Goal: Transaction & Acquisition: Obtain resource

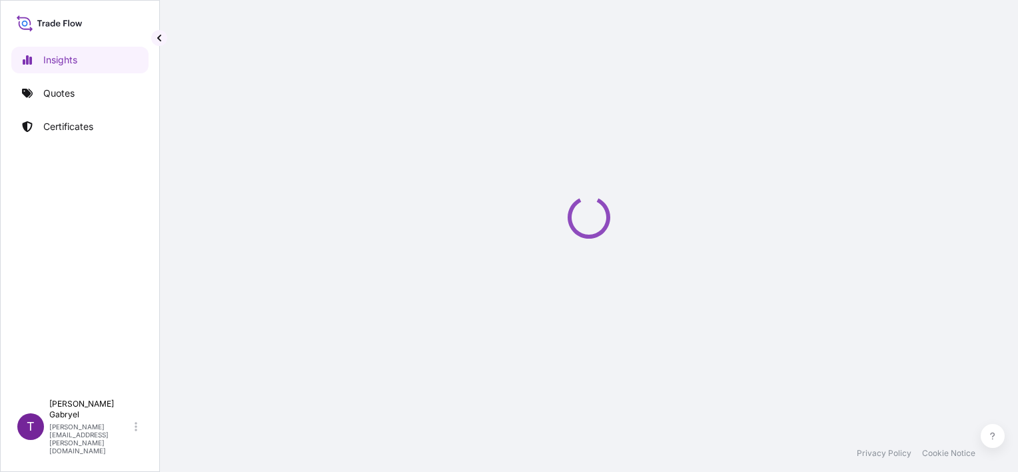
select select "2025"
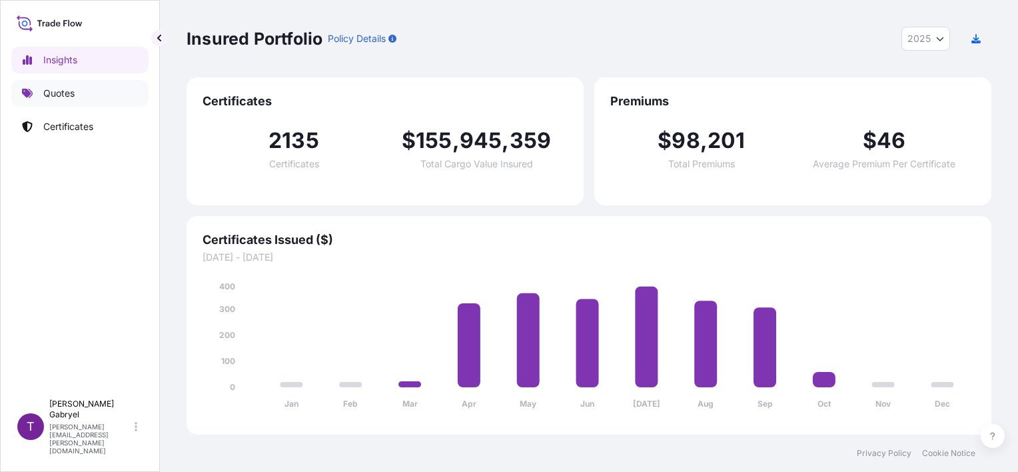
click at [67, 91] on p "Quotes" at bounding box center [58, 93] width 31 height 13
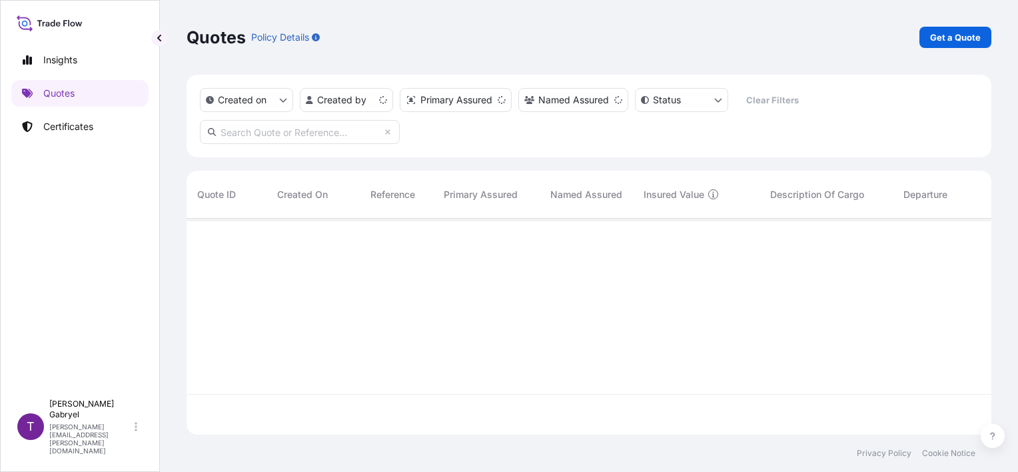
scroll to position [213, 794]
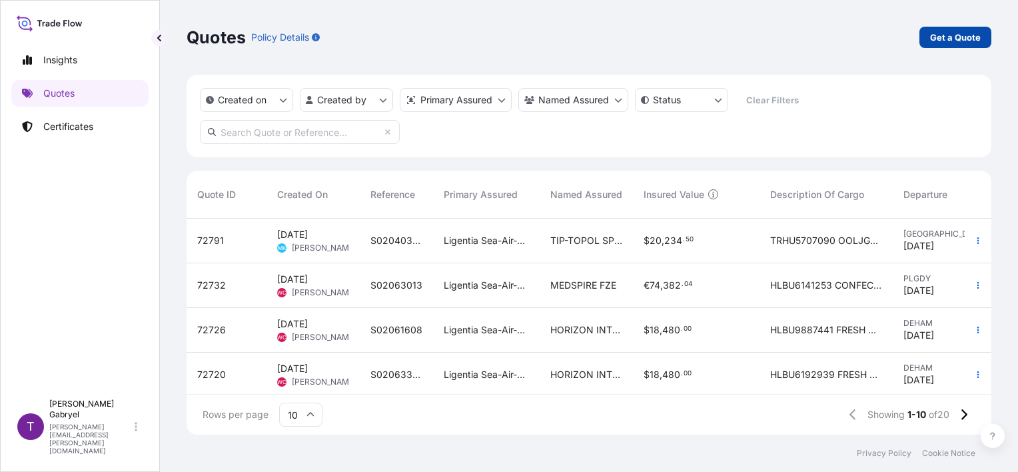
click at [941, 42] on p "Get a Quote" at bounding box center [955, 37] width 51 height 13
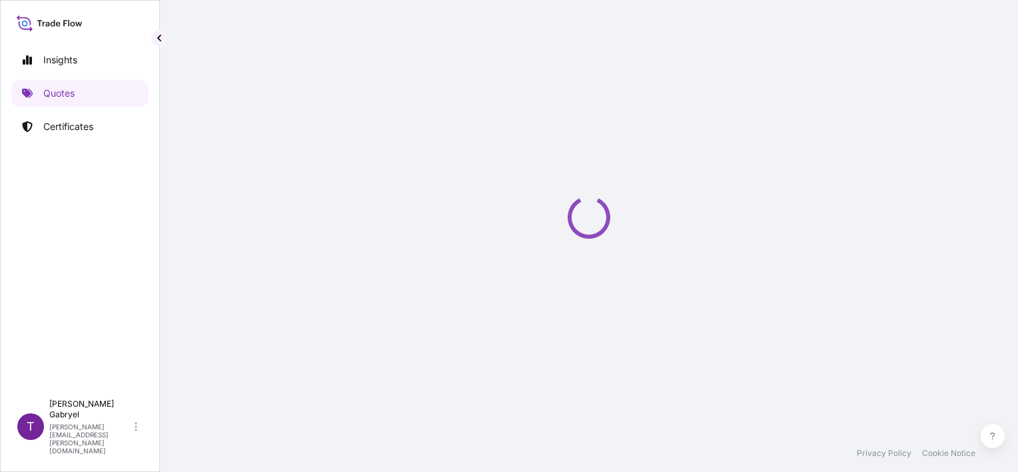
scroll to position [21, 0]
select select "Road / Inland"
select select "Sea"
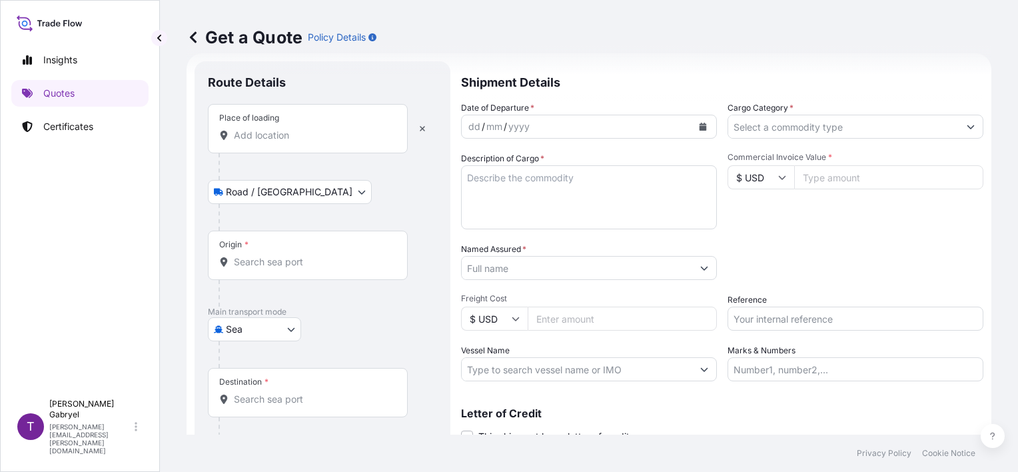
click at [253, 139] on input "Place of loading" at bounding box center [312, 135] width 157 height 13
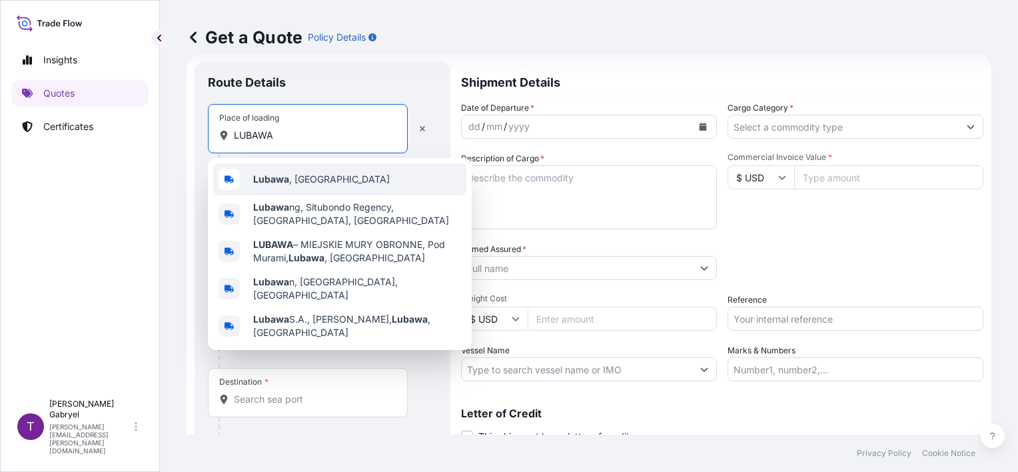
click at [290, 177] on span "Lubawa , Poland" at bounding box center [321, 179] width 137 height 13
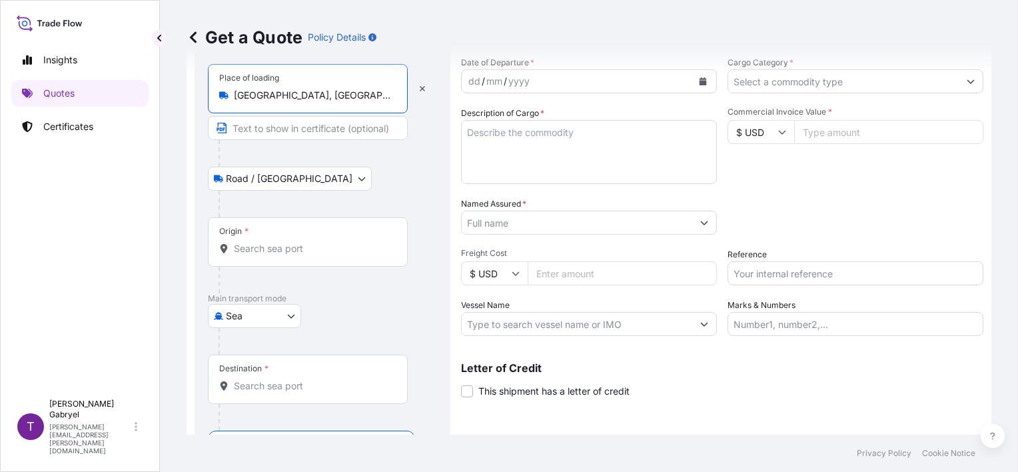
scroll to position [88, 0]
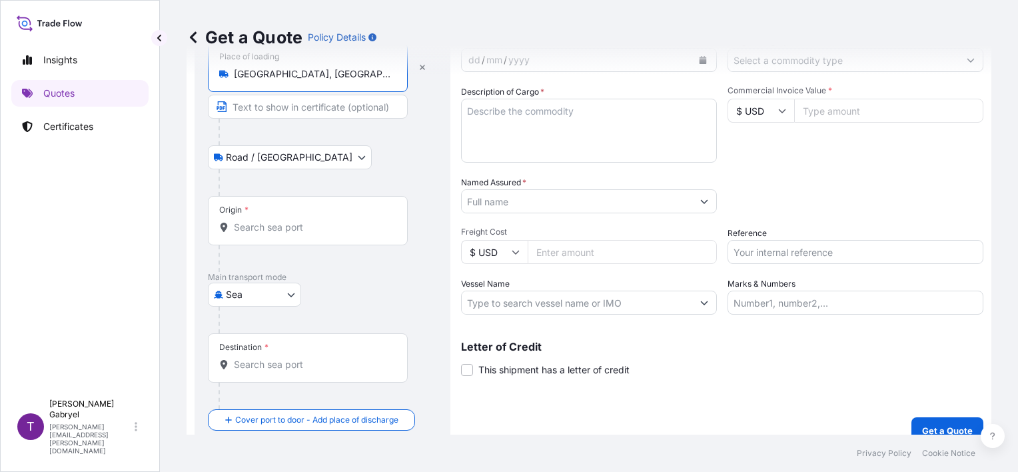
type input "Lubawa, Poland"
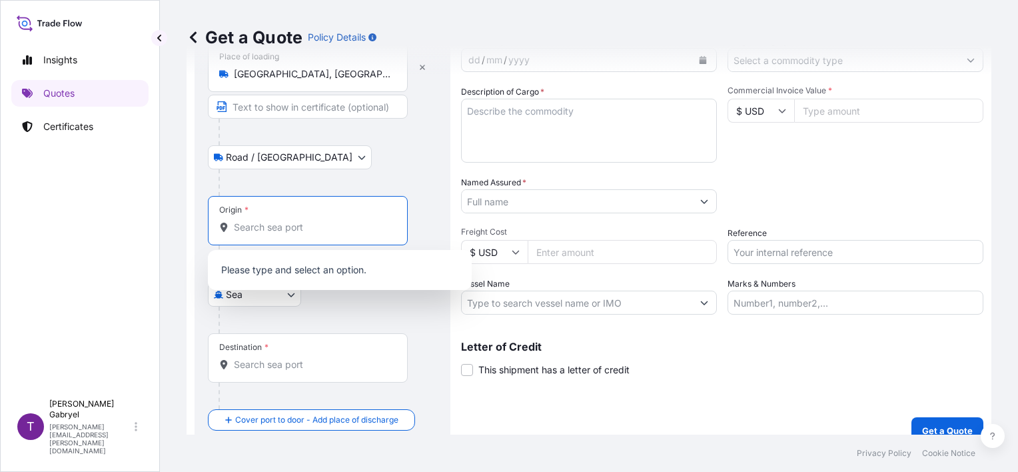
click at [266, 229] on input "Origin *" at bounding box center [312, 227] width 157 height 13
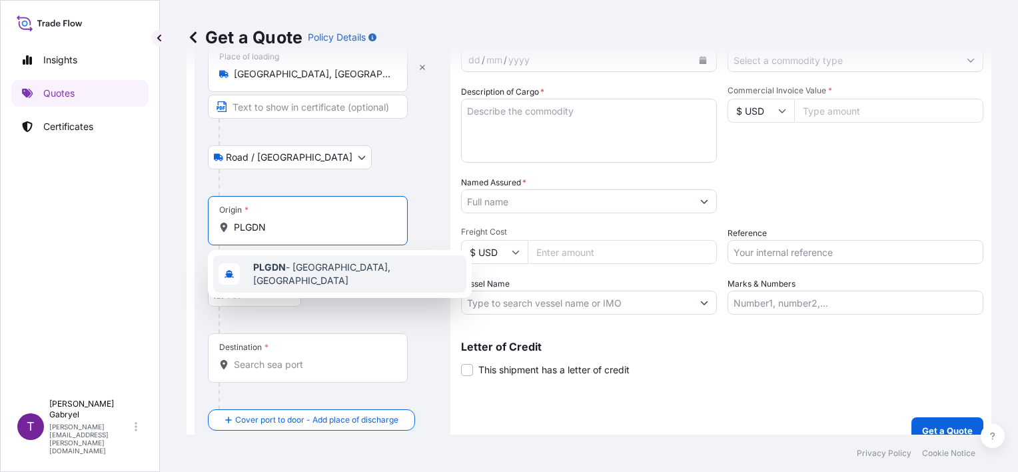
click at [266, 270] on b "PLGDN" at bounding box center [269, 266] width 33 height 11
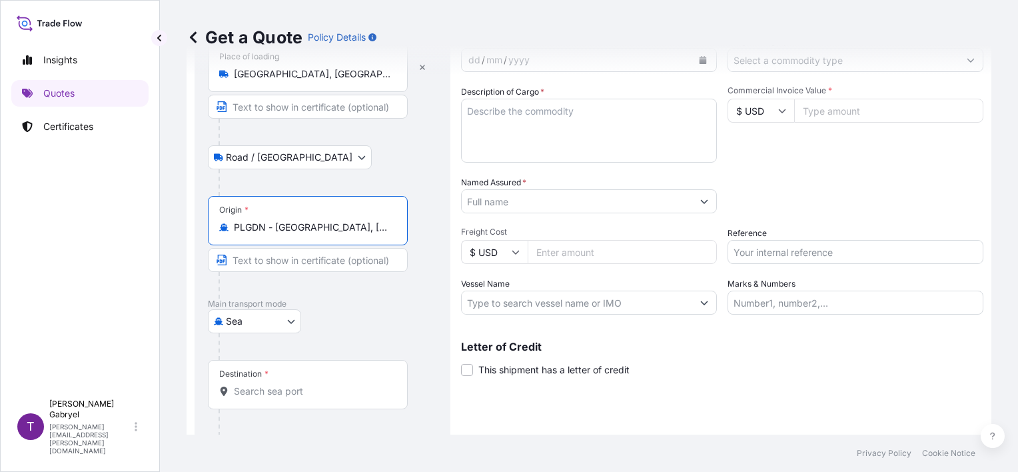
type input "PLGDN - Gdansk, Poland"
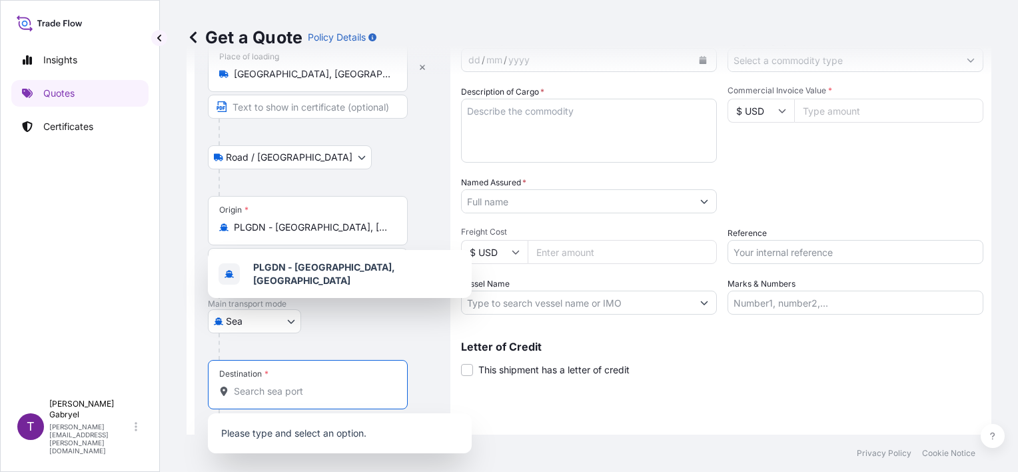
click at [288, 394] on input "Destination *" at bounding box center [312, 390] width 157 height 13
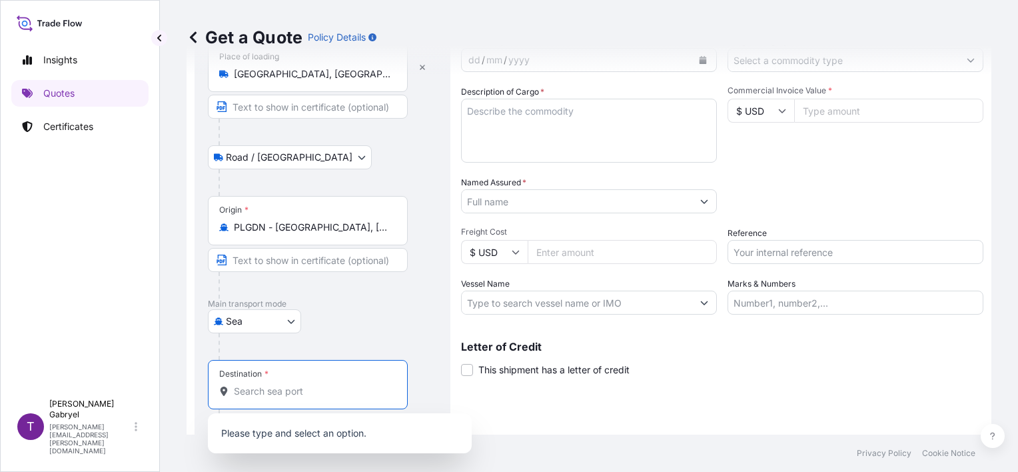
paste input "NINGBO,"
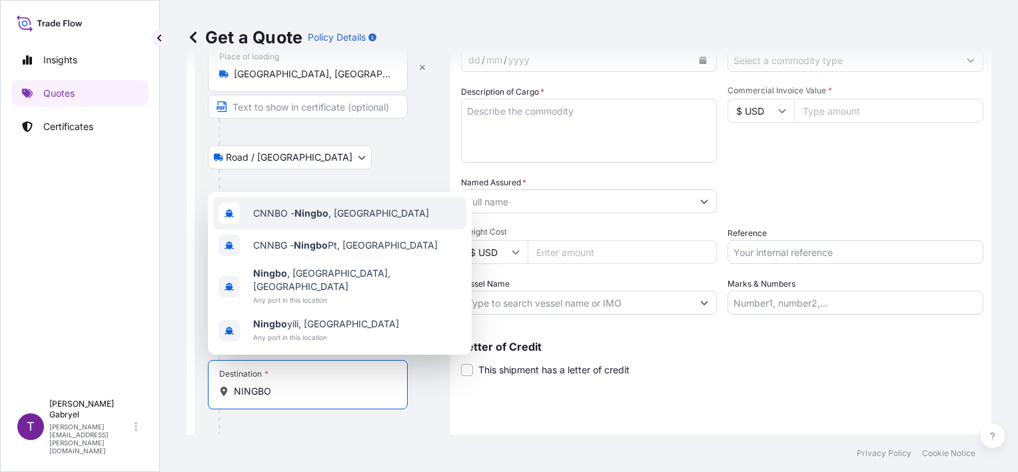
click at [351, 229] on div "CNNBO - Ningbo , China" at bounding box center [339, 213] width 253 height 32
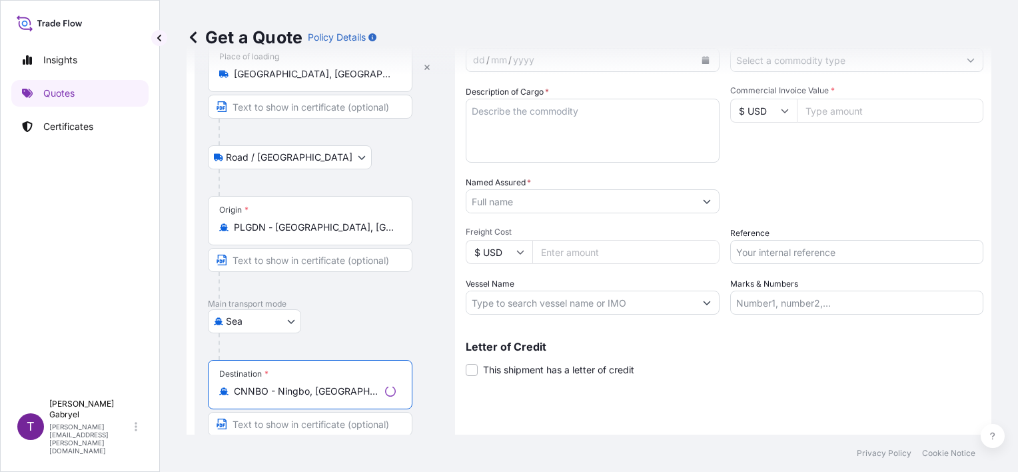
type input "CNNBO - Ningbo, China"
click at [878, 181] on div "Packing Category Type to search a container mode Please select a primary mode o…" at bounding box center [857, 194] width 254 height 37
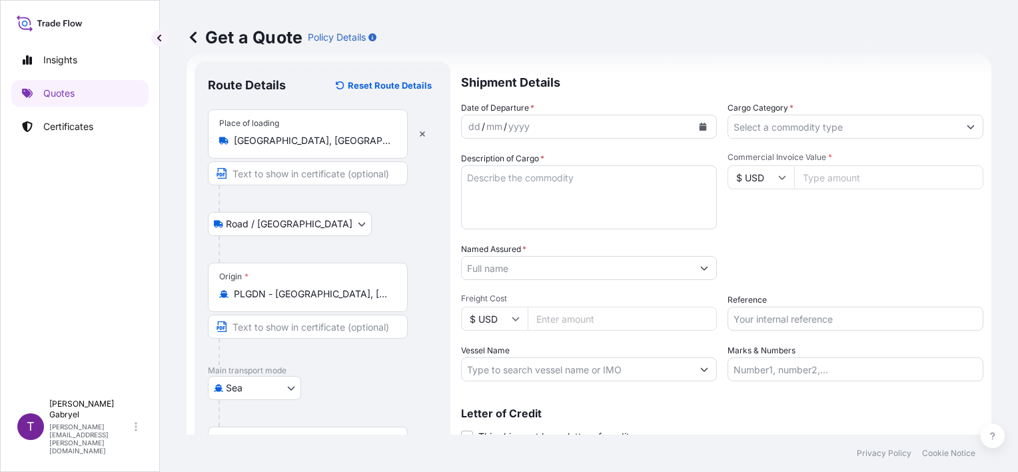
click at [812, 123] on input "Cargo Category *" at bounding box center [843, 127] width 231 height 24
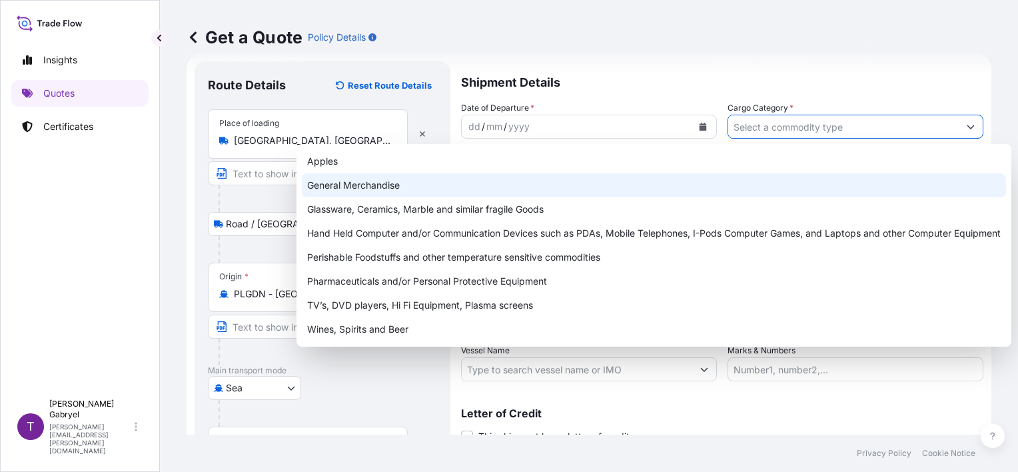
click at [601, 187] on div "General Merchandise" at bounding box center [654, 185] width 704 height 24
type input "General Merchandise"
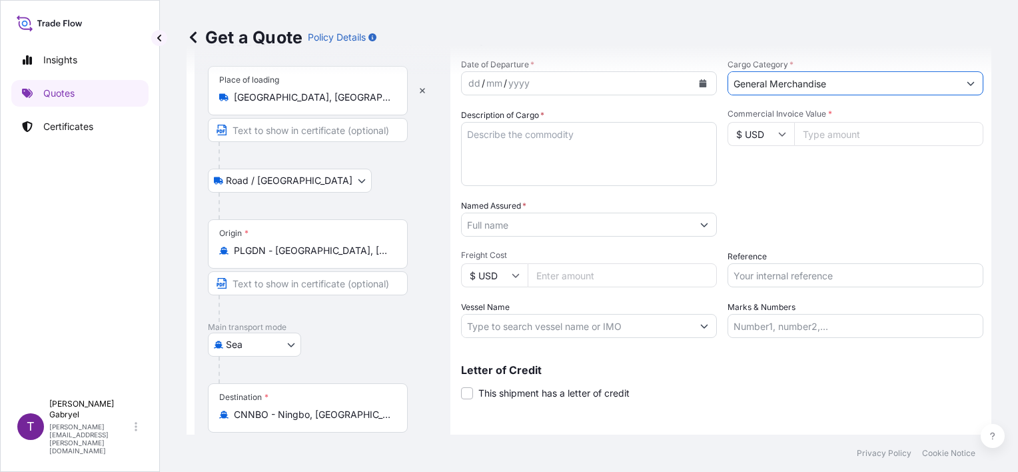
scroll to position [88, 0]
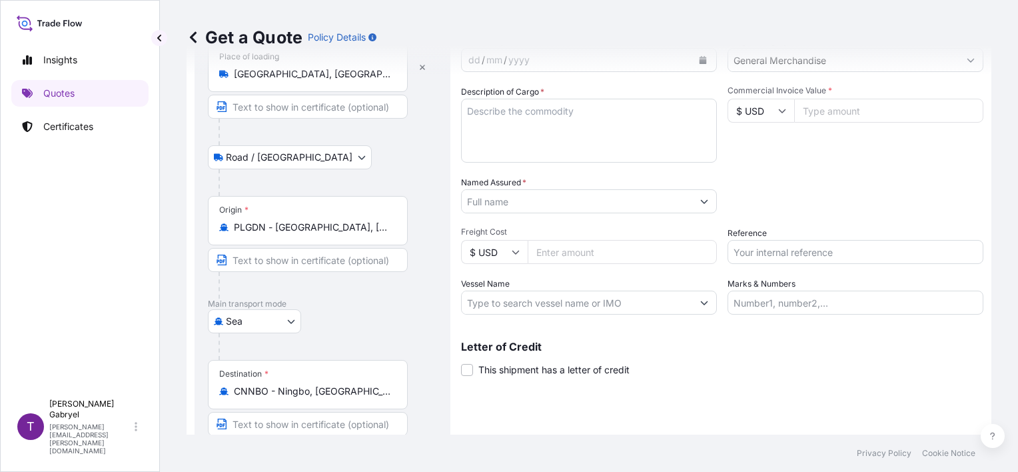
click at [534, 300] on input "Vessel Name" at bounding box center [577, 302] width 231 height 24
paste input "OOCL ZEEBRUGGE"
click at [601, 302] on input "OOCL ZEEBRUGGE/" at bounding box center [577, 302] width 231 height 24
paste input "007 E"
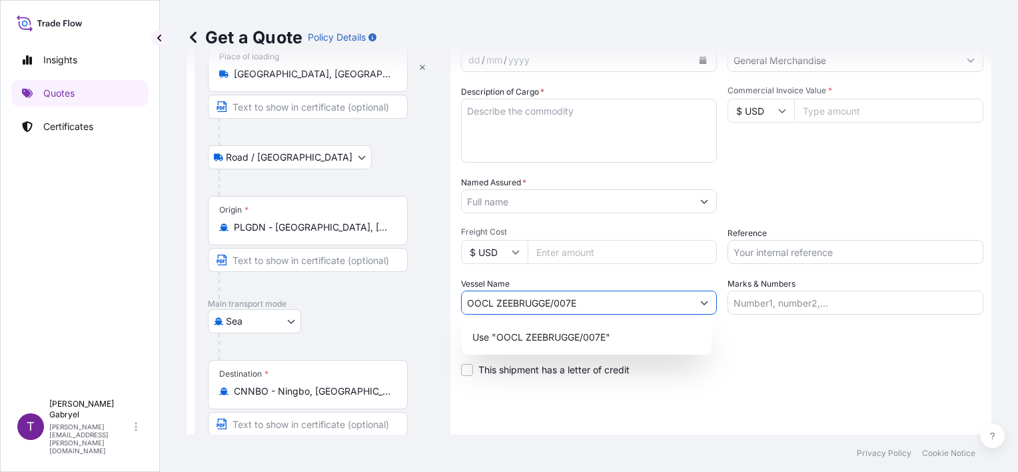
type input "OOCL ZEEBRUGGE/007E"
drag, startPoint x: 866, startPoint y: 389, endPoint x: 943, endPoint y: 356, distance: 83.5
click at [870, 387] on div "Shipment Details Date of Departure * dd / mm / yyyy Cargo Category * General Me…" at bounding box center [722, 246] width 522 height 502
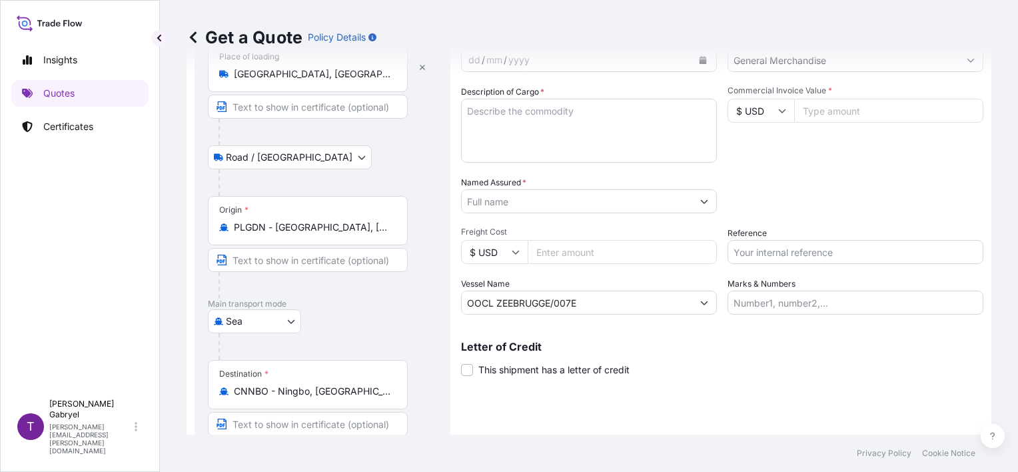
click at [768, 256] on input "Reference" at bounding box center [855, 252] width 256 height 24
paste input "S02062790"
type input "S02062790"
click at [801, 189] on div "Packing Category Type to search a container mode Please select a primary mode o…" at bounding box center [855, 194] width 256 height 37
click at [552, 133] on textarea "Description of Cargo *" at bounding box center [589, 131] width 256 height 64
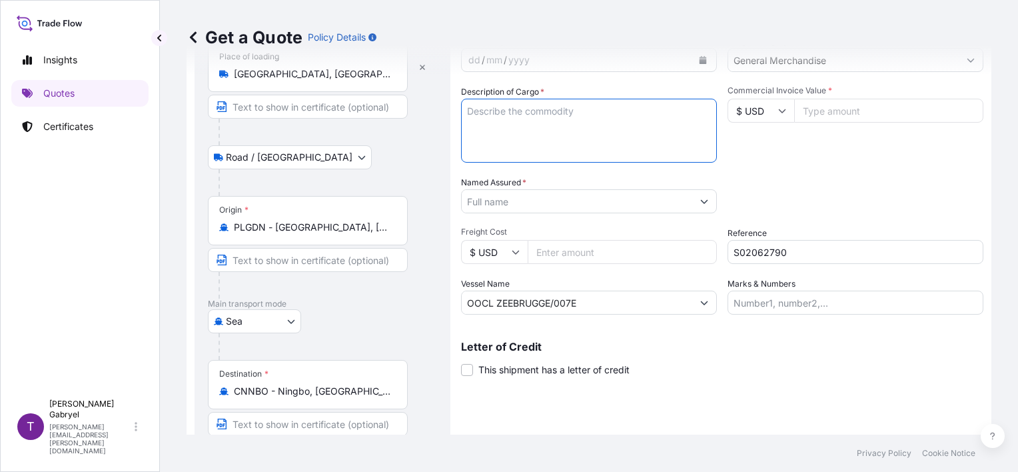
paste textarea "UNEDGED BEECH TIMBER"
click at [608, 129] on textarea "UNEDGED BEECH TIMBER" at bounding box center [589, 131] width 256 height 64
paste textarea "UNEDGED BEECH TIMBER ECMU9429441 16 PACKAGES GROSS WEIGHT: 25030 KG / 24.156 MT…"
drag, startPoint x: 613, startPoint y: 137, endPoint x: 432, endPoint y: 133, distance: 180.6
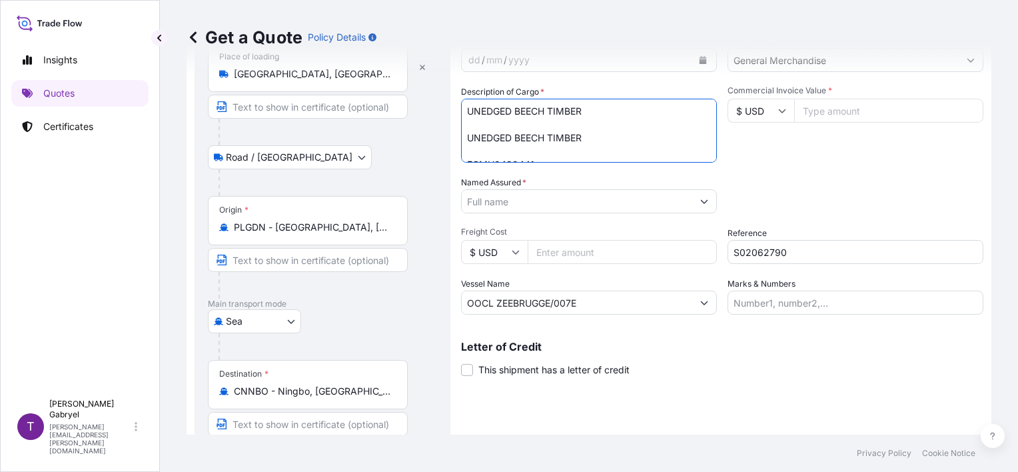
click at [432, 133] on form "Route Details Reset Route Details Place of loading Lubawa, Poland Road / Inland…" at bounding box center [589, 246] width 805 height 518
click at [567, 145] on textarea "UNEDGED BEECH TIMBER ECMU9429441 16 PACKAGES GROSS WEIGHT: 25030 KG / 24.156 MT…" at bounding box center [589, 131] width 256 height 64
click at [573, 155] on textarea "UNEDGED BEECH TIMBER ECMU9429441 16 PACKAGES GROSS WEIGHT: 25030 KG / 24.156 MT…" at bounding box center [589, 131] width 256 height 64
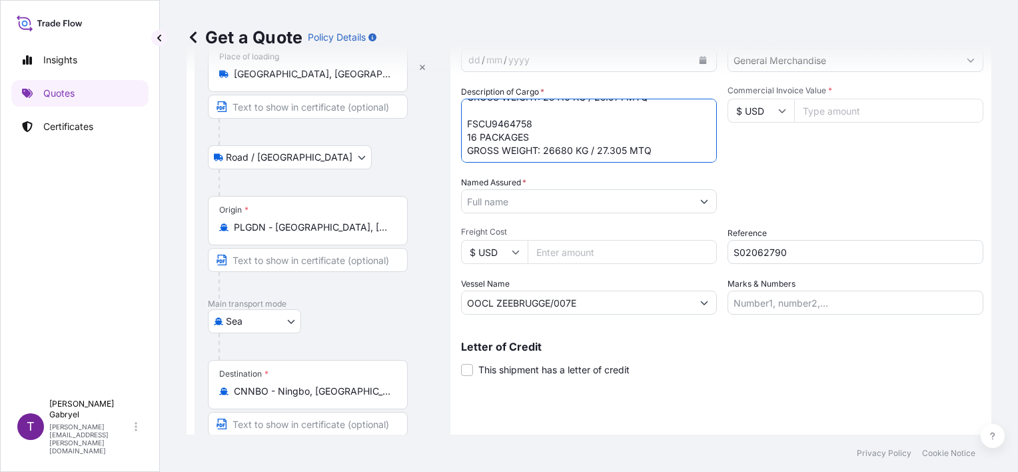
type textarea "UNEDGED BEECH TIMBER ECMU9429441 16 PACKAGES GROSS WEIGHT: 25030 KG / 24.156 MT…"
click at [767, 111] on input "$ USD" at bounding box center [760, 111] width 67 height 24
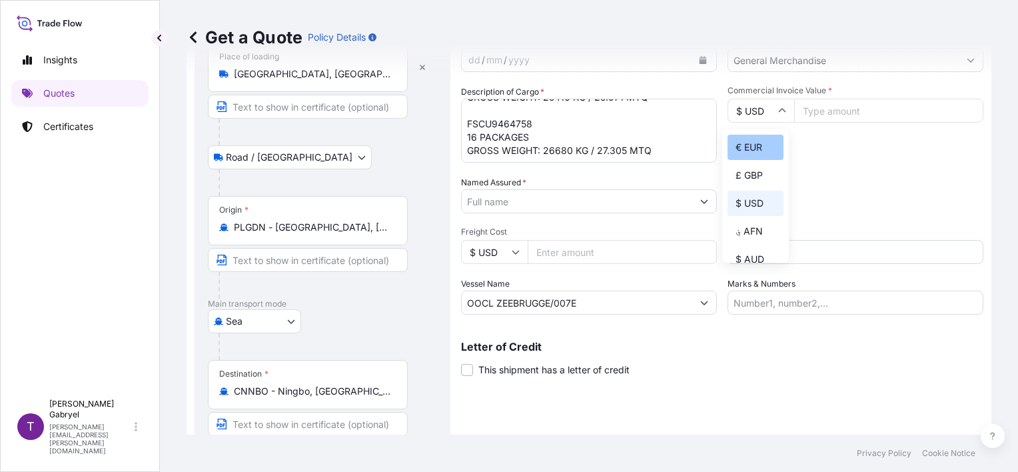
click at [757, 143] on div "€ EUR" at bounding box center [755, 147] width 56 height 25
type input "€ EUR"
click at [837, 107] on input "Commercial Invoice Value *" at bounding box center [888, 111] width 189 height 24
type input "45640"
type input "45640.62"
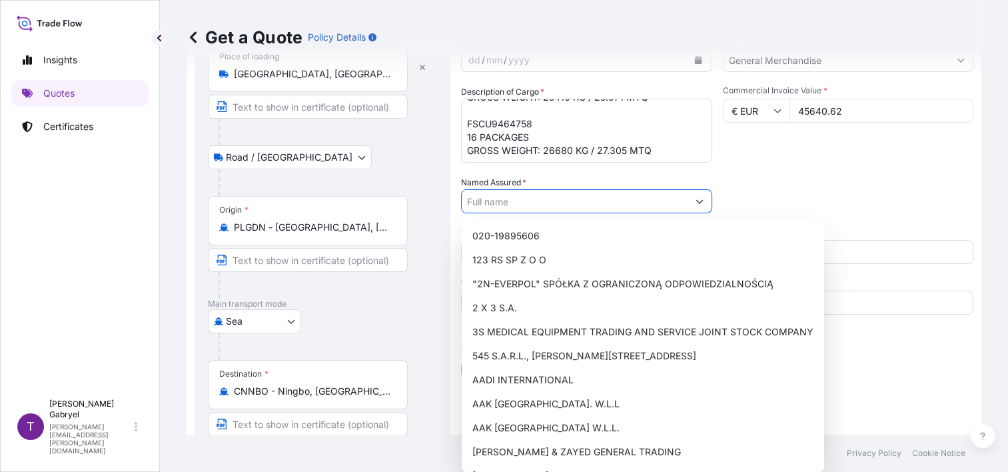
drag, startPoint x: 847, startPoint y: 197, endPoint x: 977, endPoint y: 213, distance: 130.2
click at [849, 197] on div "Packing Category Type to search a container mode Please select a primary mode o…" at bounding box center [848, 194] width 251 height 37
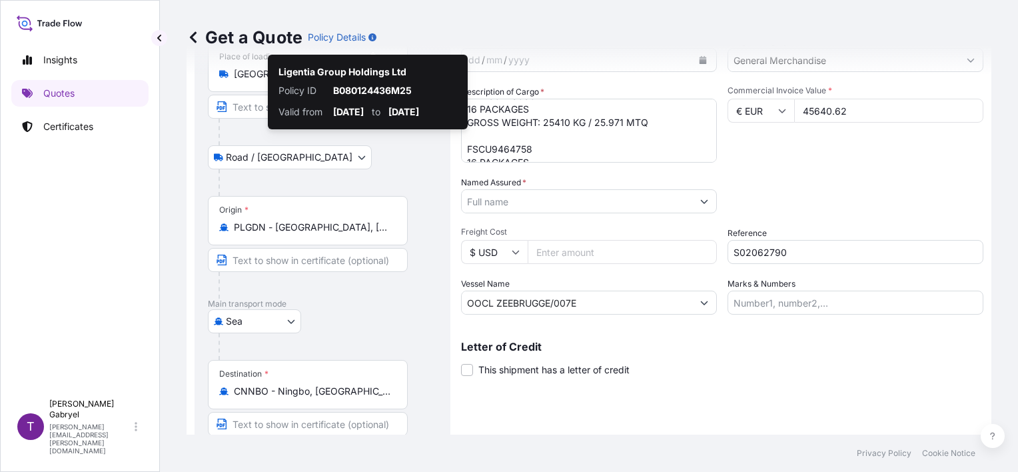
scroll to position [107, 0]
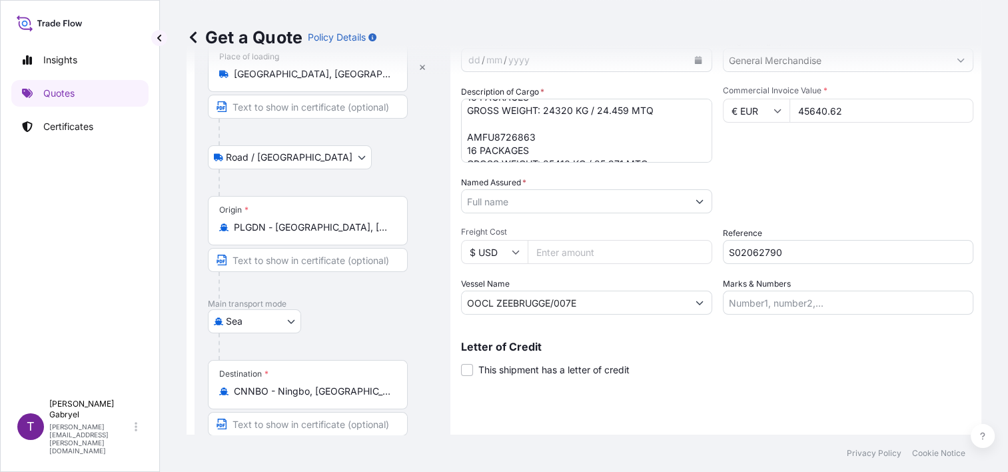
click at [509, 201] on input "Named Assured *" at bounding box center [575, 201] width 226 height 24
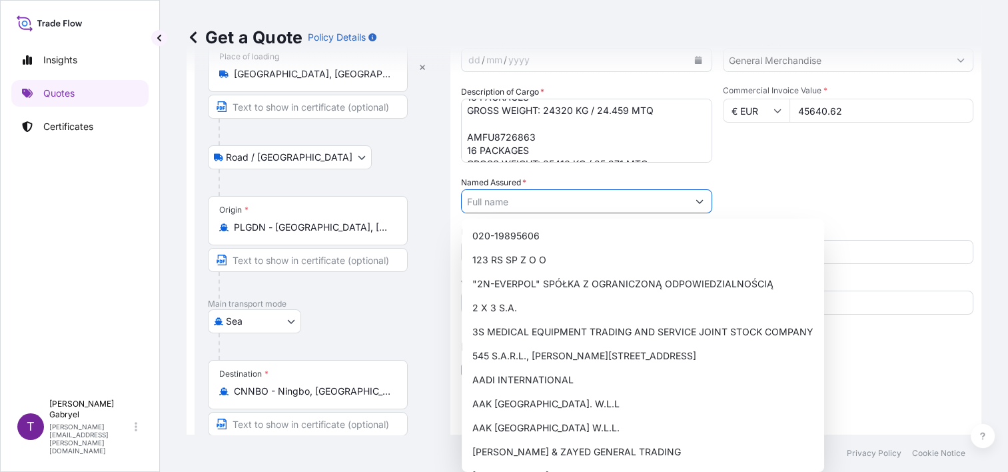
paste input "CHINA PLAITED PRODUCTS IMP.& EXP.CORP.LTD."
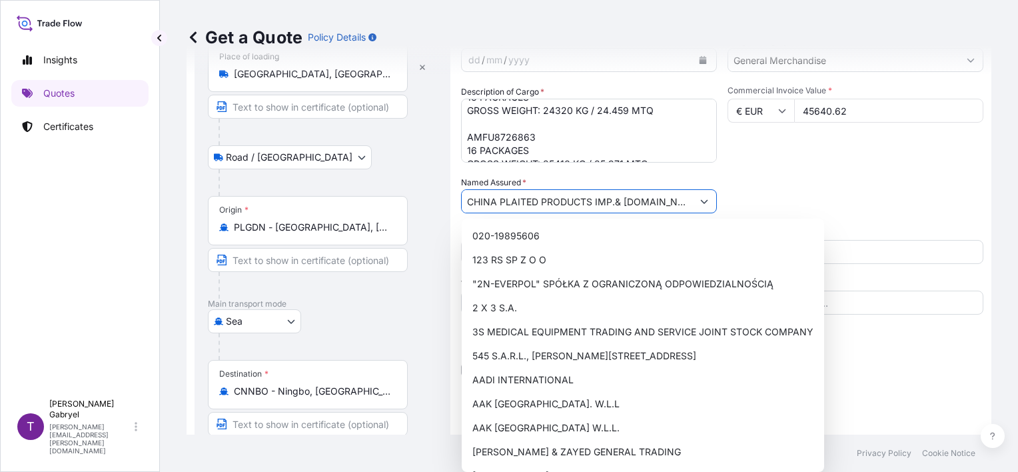
scroll to position [0, 8]
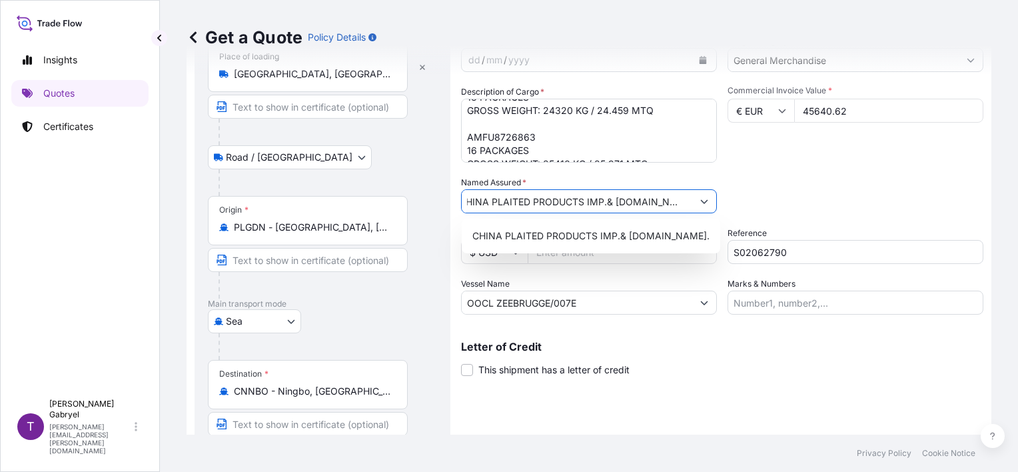
drag, startPoint x: 570, startPoint y: 200, endPoint x: 516, endPoint y: 201, distance: 54.6
click at [508, 200] on input "CHINA PLAITED PRODUCTS IMP.& EXP.CORP.LTD." at bounding box center [577, 201] width 231 height 24
click at [624, 232] on span "CHINA PLAITED PRODUCTS IMP.& EXP.CORP.LTD." at bounding box center [590, 235] width 237 height 13
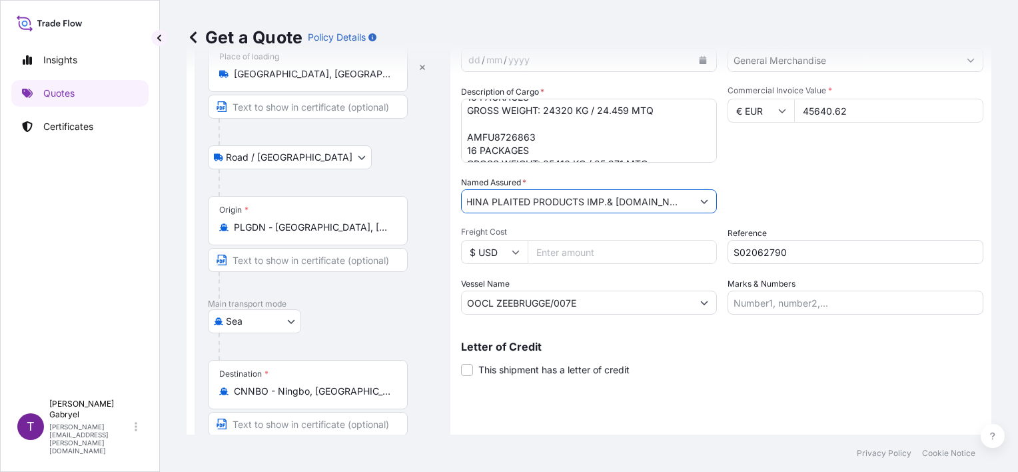
type input "CHINA PLAITED PRODUCTS IMP.& EXP.CORP.LTD."
click at [785, 201] on div "Packing Category Type to search a container mode Please select a primary mode o…" at bounding box center [855, 194] width 256 height 37
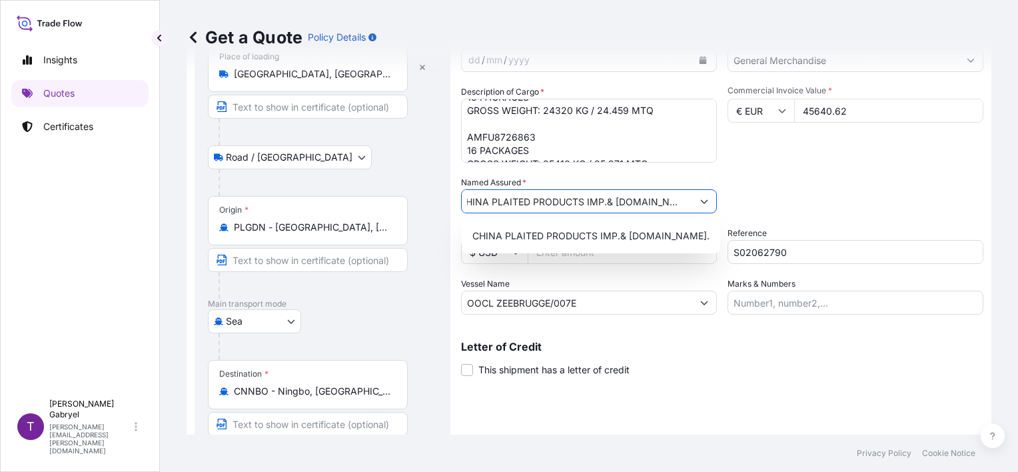
drag, startPoint x: 508, startPoint y: 207, endPoint x: 727, endPoint y: 200, distance: 219.9
click at [726, 201] on div "Date of Departure * dd / mm / yyyy Cargo Category * General Merchandise Descrip…" at bounding box center [722, 175] width 522 height 280
click at [884, 192] on div "Packing Category Type to search a container mode Please select a primary mode o…" at bounding box center [855, 194] width 256 height 37
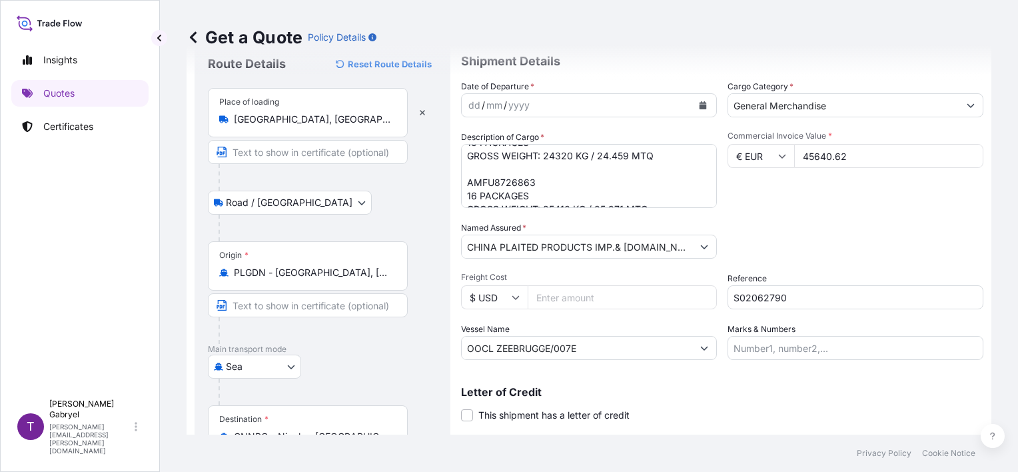
scroll to position [0, 0]
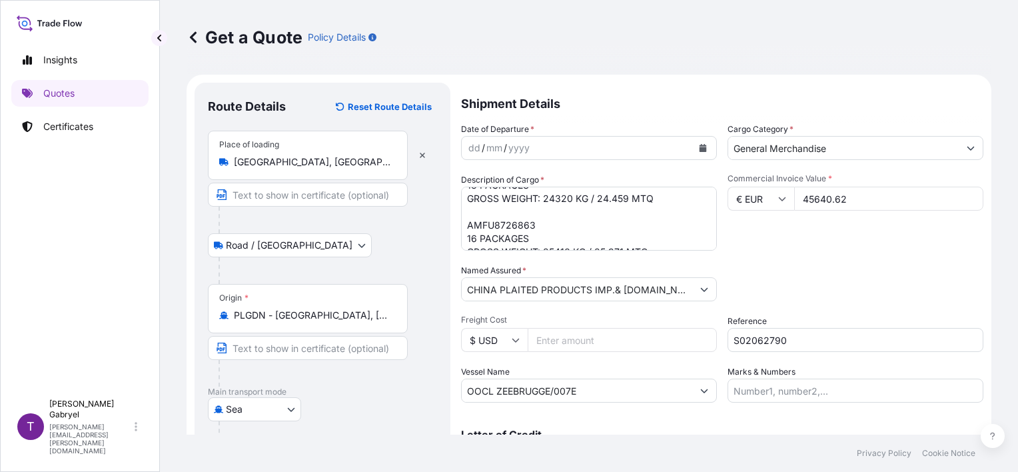
click at [700, 152] on button "Calendar" at bounding box center [702, 147] width 21 height 21
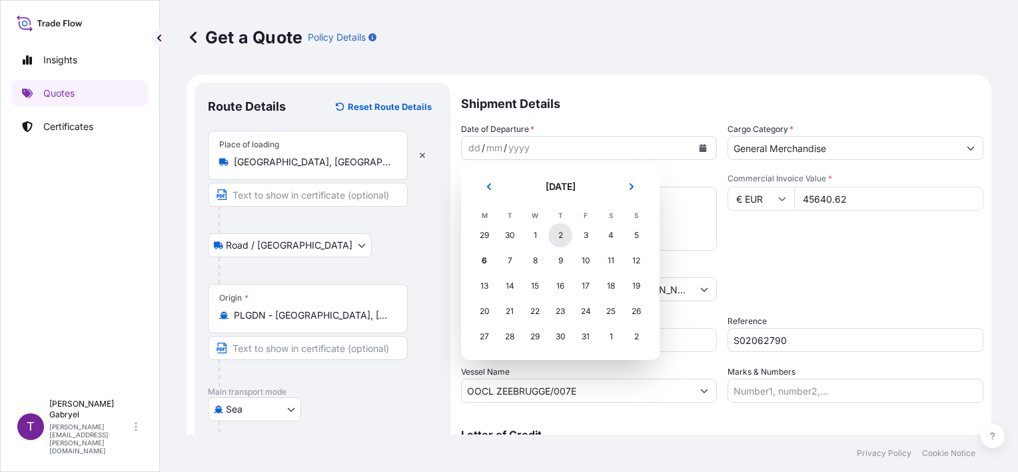
click at [565, 239] on div "2" at bounding box center [560, 235] width 24 height 24
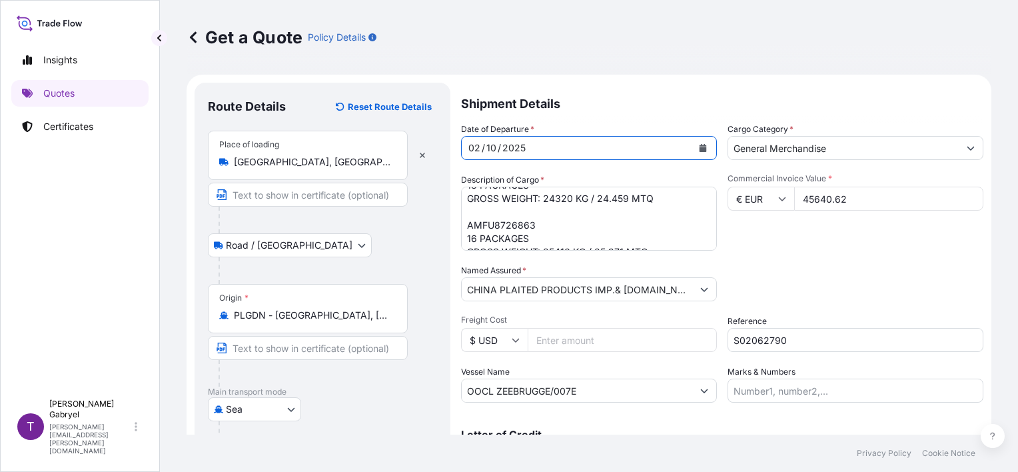
click at [664, 108] on p "Shipment Details" at bounding box center [722, 103] width 522 height 40
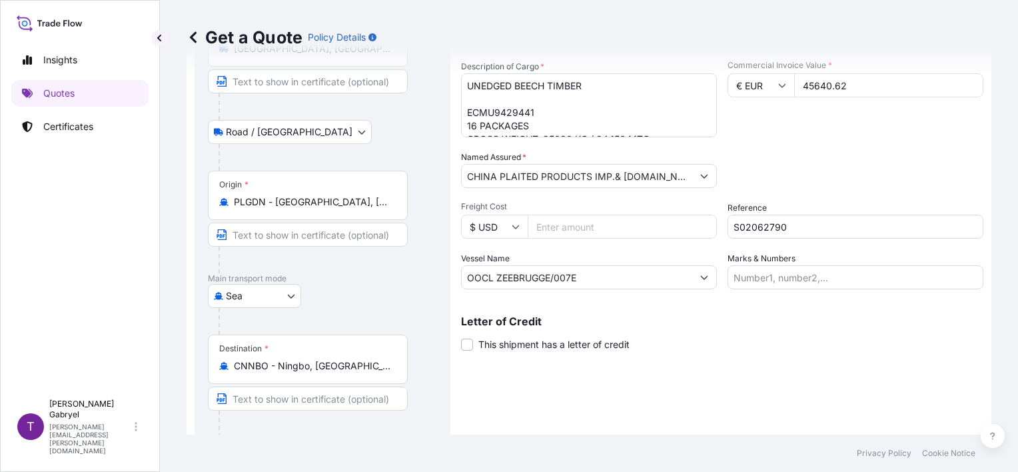
scroll to position [157, 0]
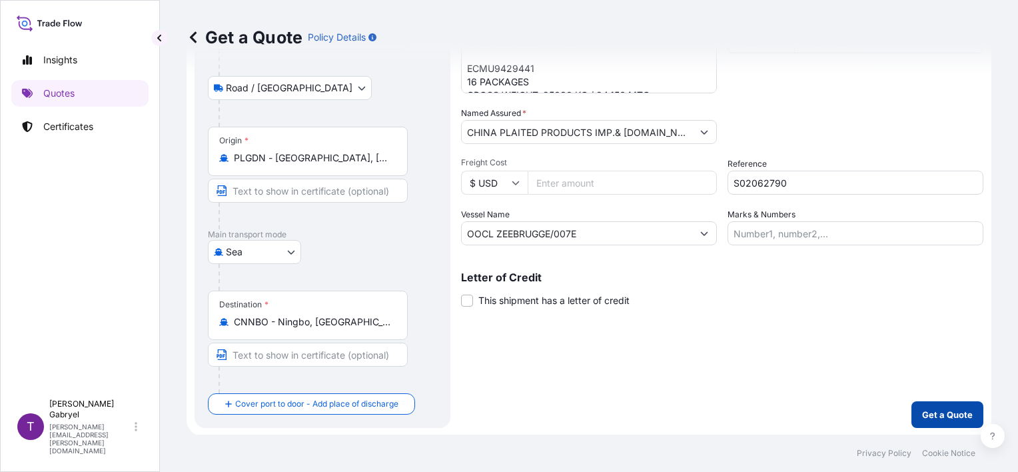
click at [938, 416] on p "Get a Quote" at bounding box center [947, 414] width 51 height 13
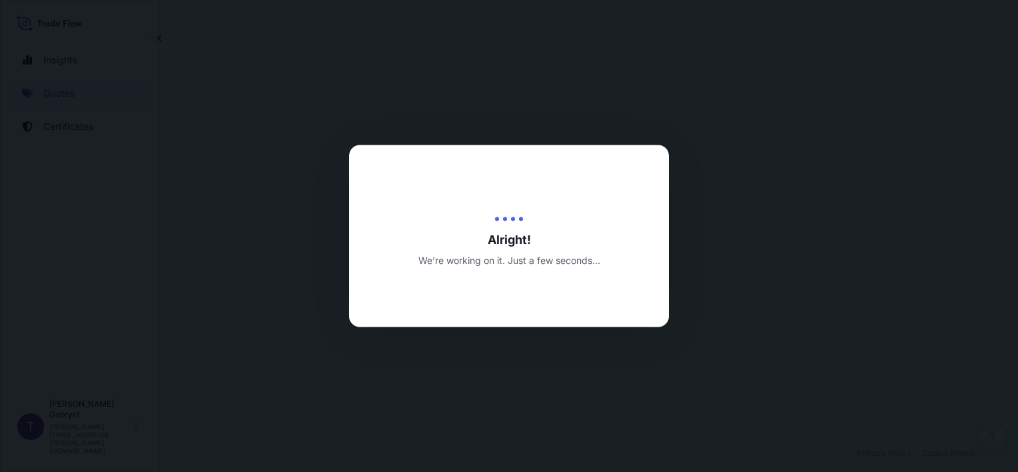
select select "Road / Inland"
select select "Sea"
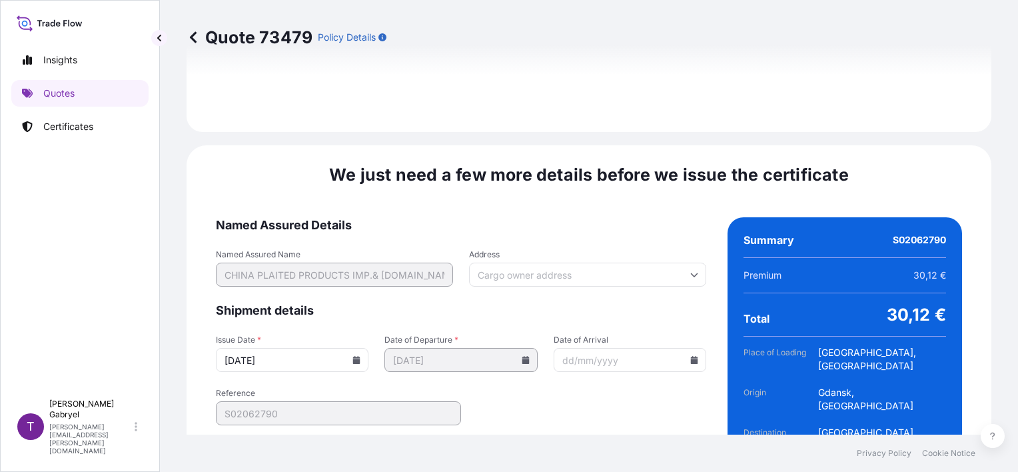
scroll to position [1699, 0]
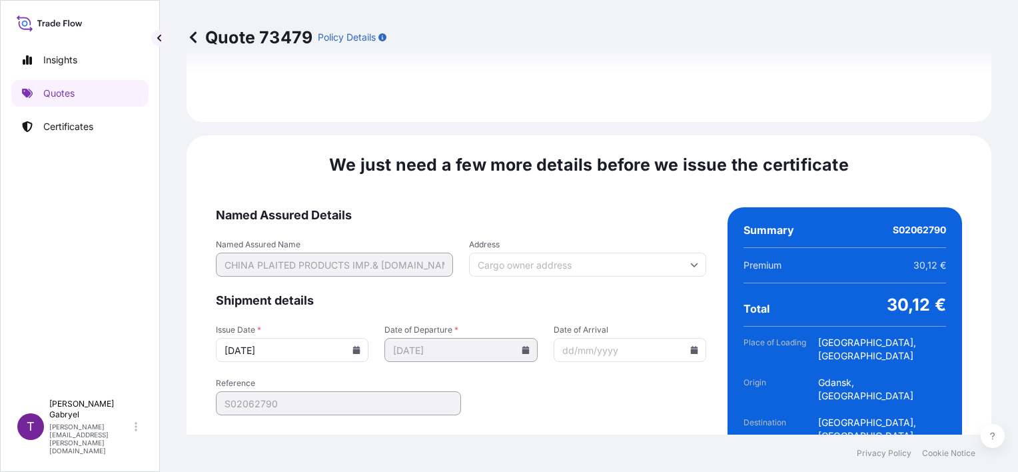
click at [358, 346] on icon at bounding box center [356, 350] width 8 height 8
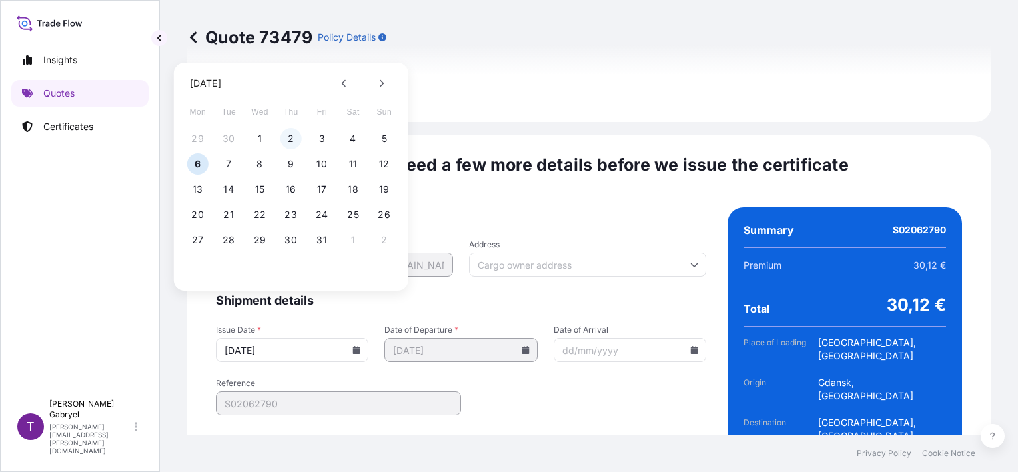
click at [293, 135] on button "2" at bounding box center [290, 138] width 21 height 21
type input "02/10/2025"
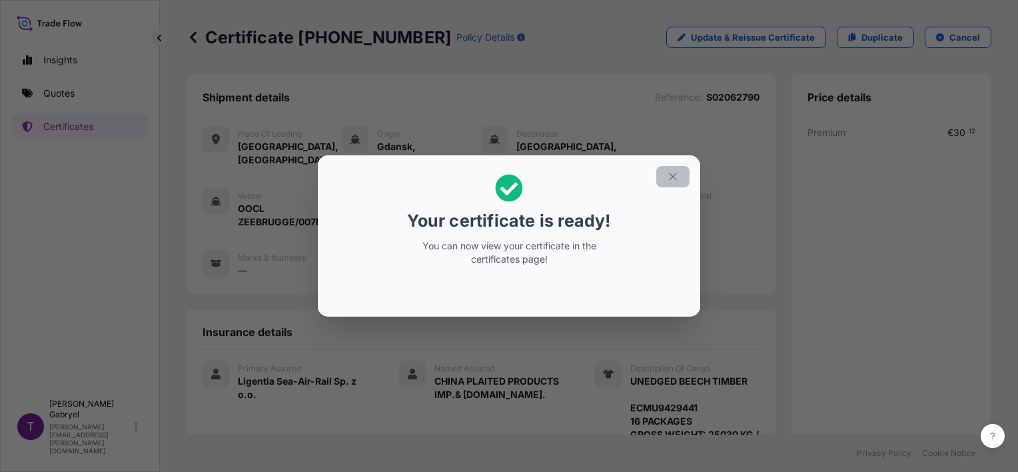
click at [674, 181] on icon "button" at bounding box center [673, 177] width 12 height 12
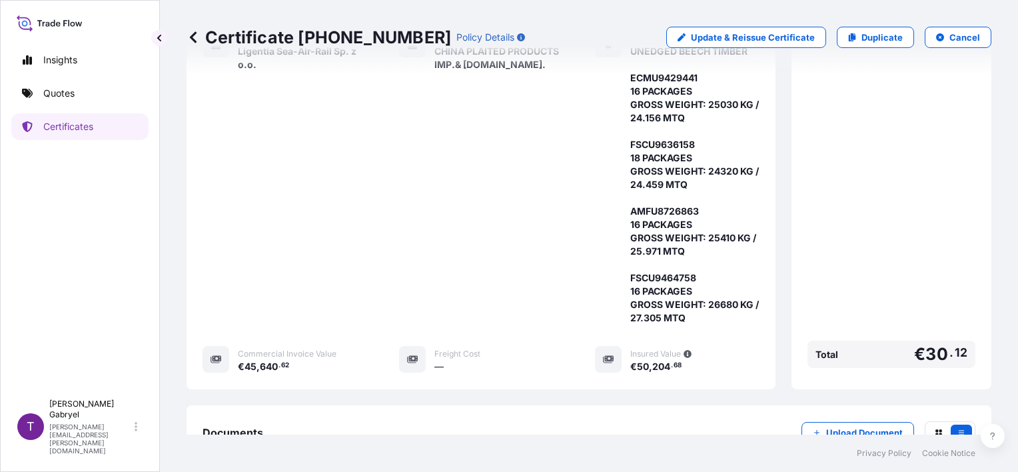
scroll to position [466, 0]
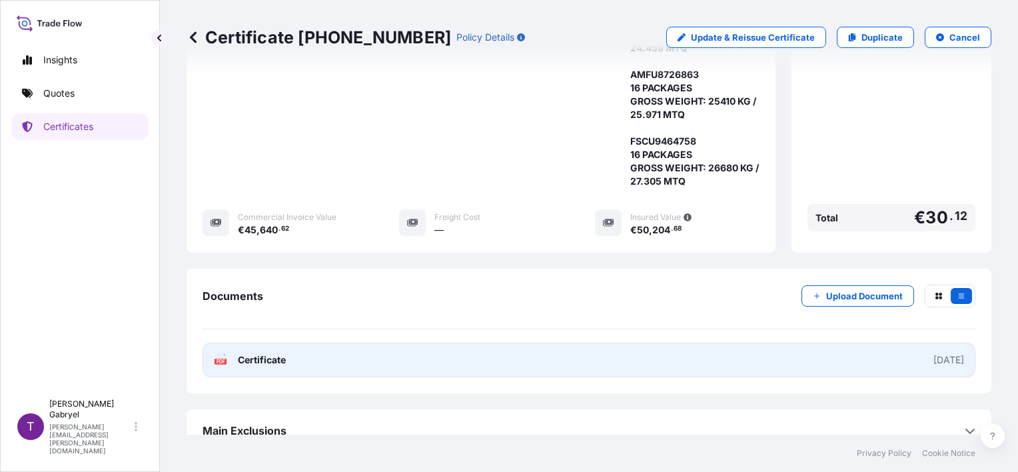
click at [290, 342] on link "PDF Certificate 2025-10-02" at bounding box center [589, 359] width 773 height 35
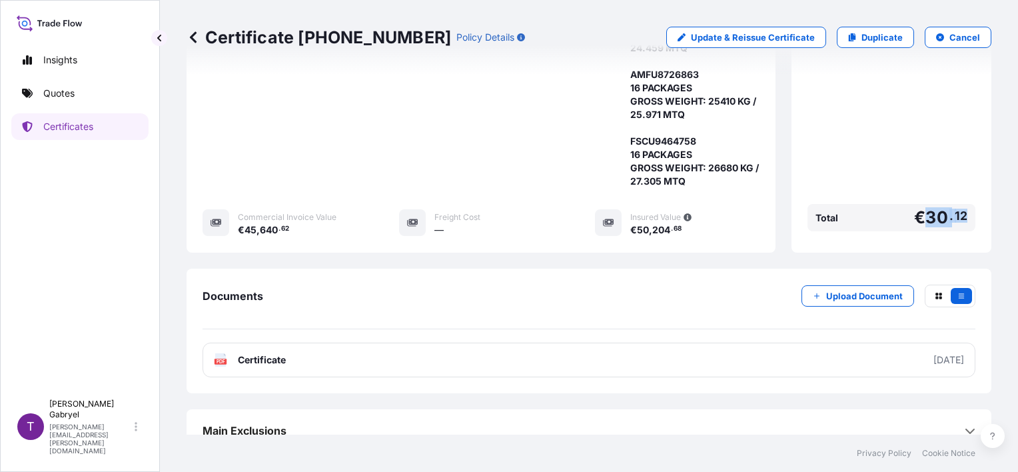
drag, startPoint x: 952, startPoint y: 195, endPoint x: 919, endPoint y: 198, distance: 33.5
click at [919, 209] on span "€ 30 . 12" at bounding box center [940, 217] width 53 height 17
copy span "30 . 12"
